Goal: Transaction & Acquisition: Purchase product/service

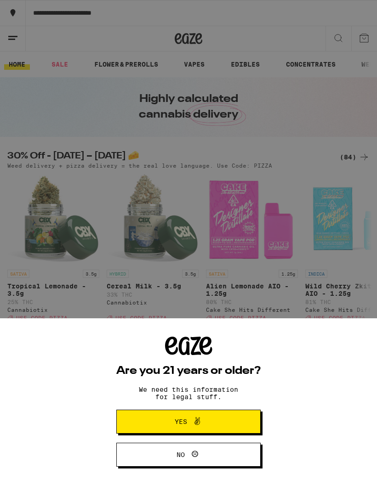
click at [225, 418] on button "Yes" at bounding box center [188, 422] width 144 height 24
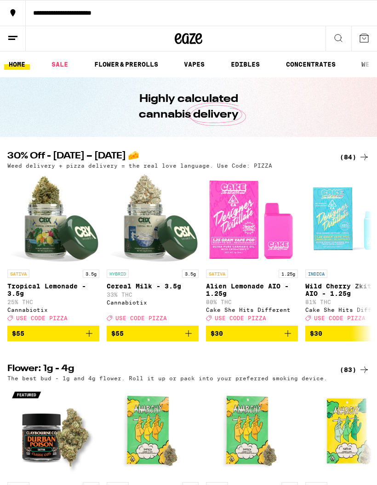
click at [133, 62] on link "FLOWER & PREROLLS" at bounding box center [126, 64] width 73 height 11
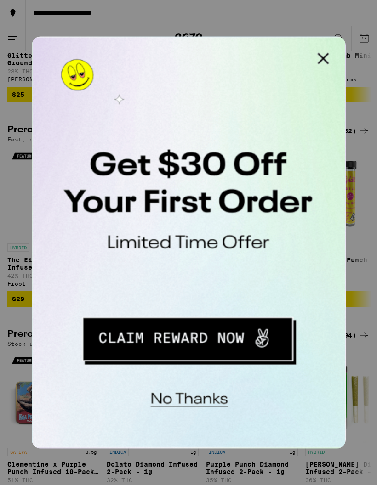
click at [149, 41] on button "Close Modal" at bounding box center [148, 46] width 18 height 18
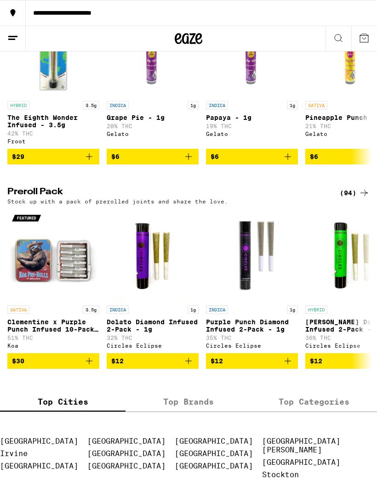
scroll to position [572, 0]
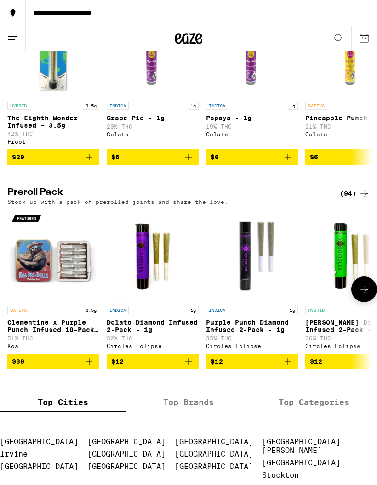
click at [48, 286] on img "Open page for Clementine x Purple Punch Infused 10-Pack - 3.5g from Koa" at bounding box center [53, 256] width 92 height 92
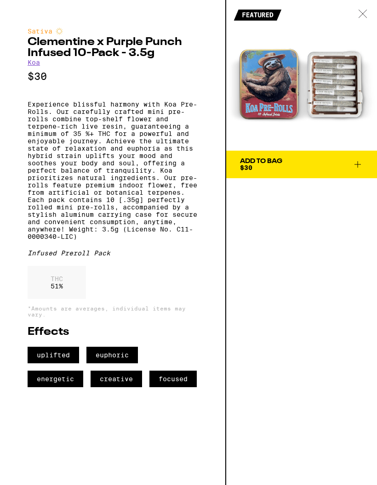
click at [329, 160] on span "Add To Bag $30" at bounding box center [301, 164] width 123 height 13
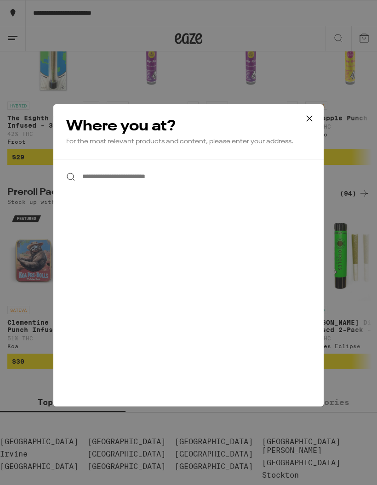
click at [310, 120] on icon at bounding box center [309, 119] width 14 height 14
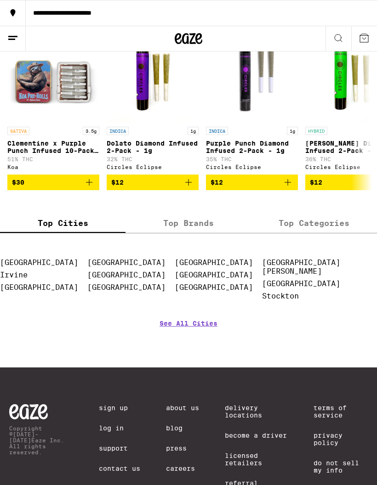
scroll to position [748, 0]
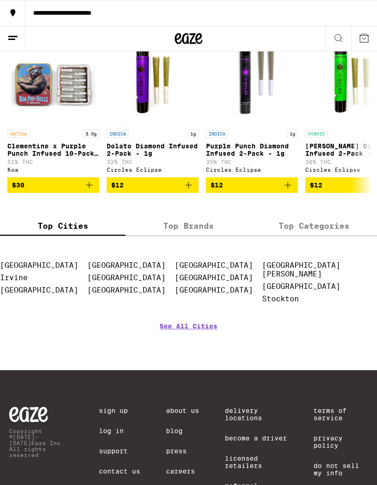
click at [199, 348] on link "See All Cities" at bounding box center [188, 340] width 58 height 34
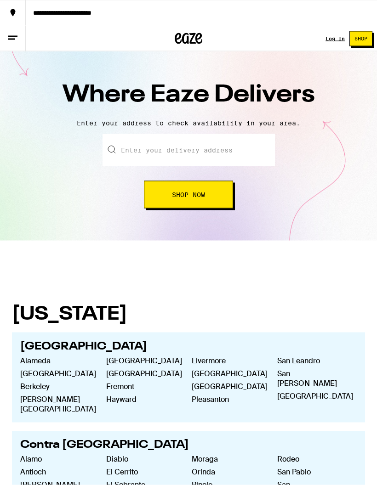
click at [240, 149] on input "text" at bounding box center [188, 150] width 172 height 32
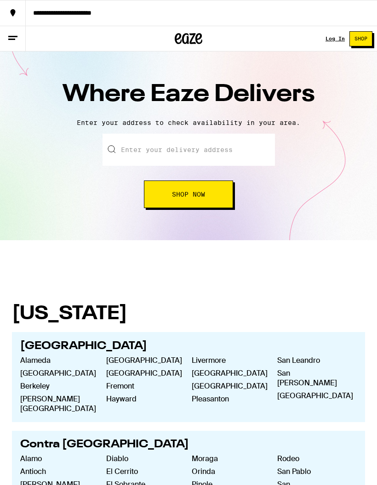
scroll to position [5, 0]
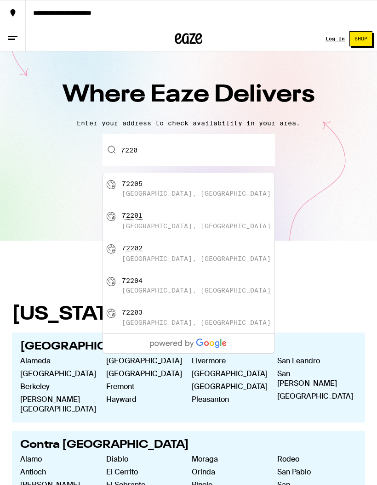
click at [205, 182] on div "[GEOGRAPHIC_DATA], [GEOGRAPHIC_DATA]" at bounding box center [204, 188] width 164 height 17
type input "[GEOGRAPHIC_DATA] 72205"
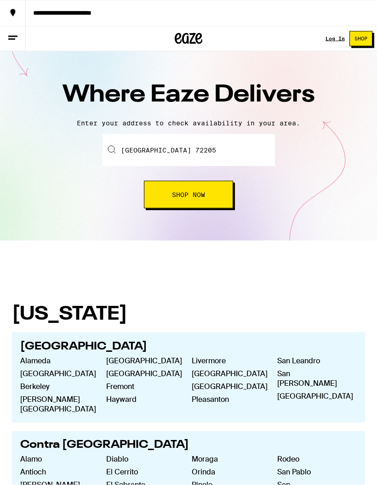
scroll to position [6, 0]
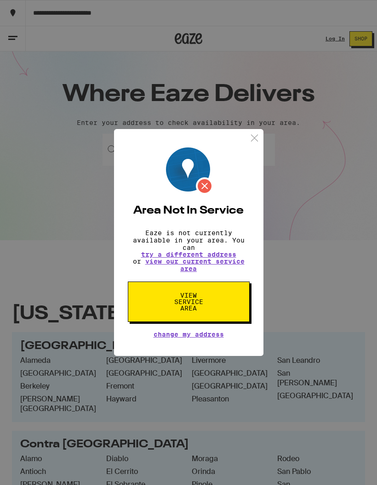
click at [254, 133] on img at bounding box center [254, 137] width 11 height 11
